Goal: Check status: Check status

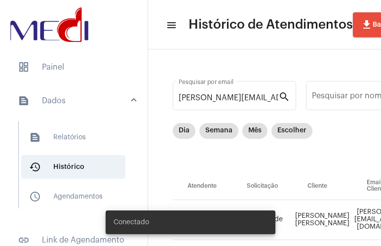
scroll to position [0, 466]
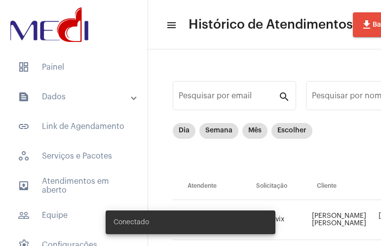
click at [86, 94] on mat-panel-title "text_snippet_outlined Dados" at bounding box center [75, 97] width 114 height 12
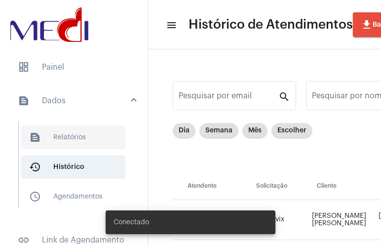
click at [69, 135] on span "text_snippet_outlined Relatórios" at bounding box center [73, 137] width 104 height 24
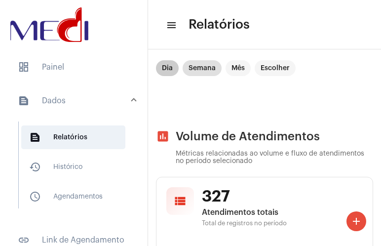
click at [166, 70] on mat-chip "Dia" at bounding box center [167, 68] width 23 height 16
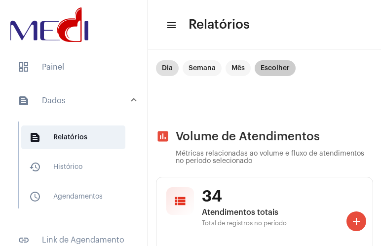
click at [283, 67] on mat-chip "Escolher" at bounding box center [275, 68] width 41 height 16
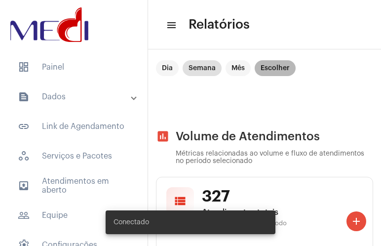
click at [286, 67] on mat-chip "Escolher" at bounding box center [275, 68] width 41 height 16
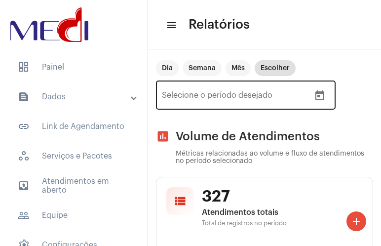
click at [328, 94] on button "Open calendar" at bounding box center [320, 96] width 20 height 20
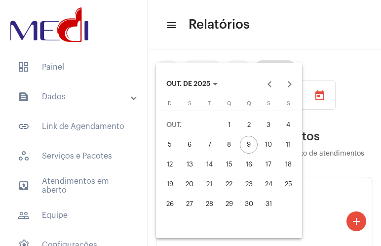
click at [287, 123] on div "4" at bounding box center [288, 125] width 18 height 18
type input "04/10/2025"
click at [250, 141] on div "9" at bounding box center [249, 145] width 18 height 18
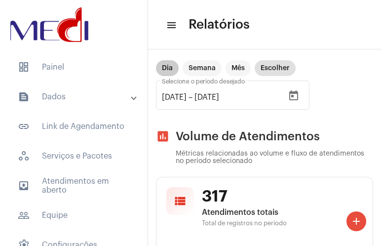
click at [163, 71] on mat-chip "Dia" at bounding box center [167, 68] width 23 height 16
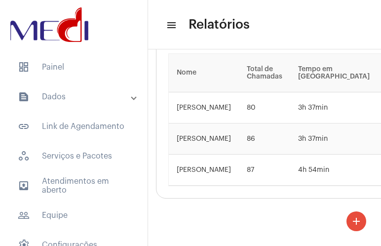
scroll to position [2617, 0]
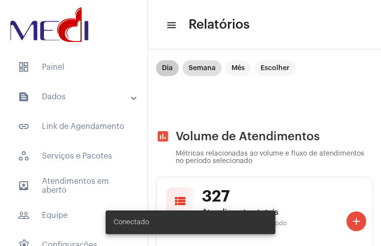
click at [172, 73] on mat-chip "Dia" at bounding box center [167, 68] width 23 height 16
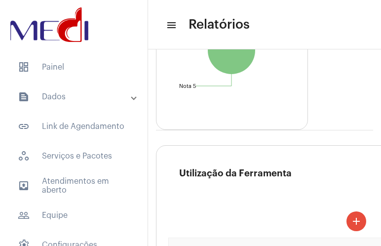
scroll to position [2586, 0]
